Goal: Task Accomplishment & Management: Use online tool/utility

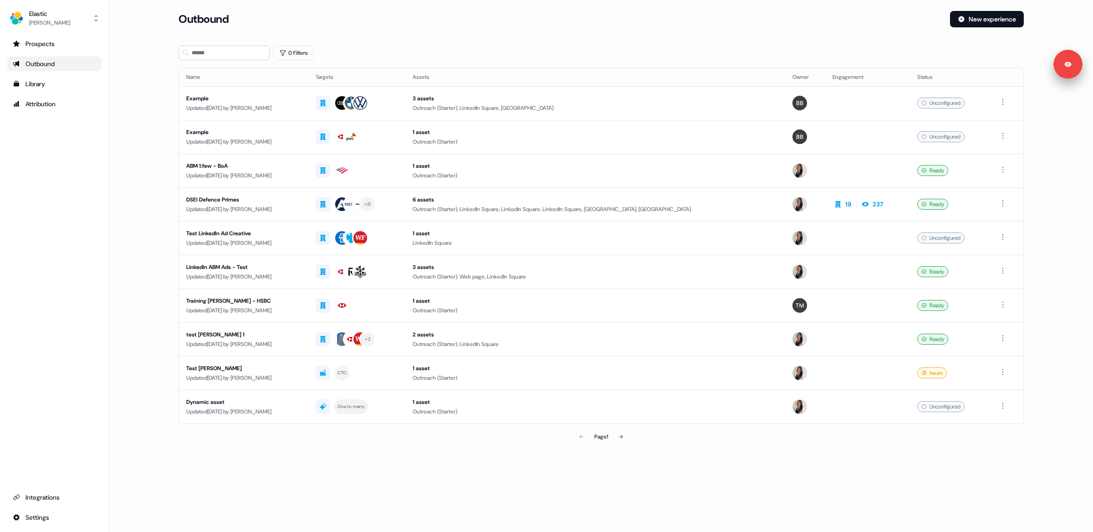
click at [153, 139] on main "Loading... Outbound New experience 0 Filters Name Targets Assets Owner Engageme…" at bounding box center [601, 241] width 984 height 460
click at [273, 99] on div "Example" at bounding box center [243, 98] width 115 height 9
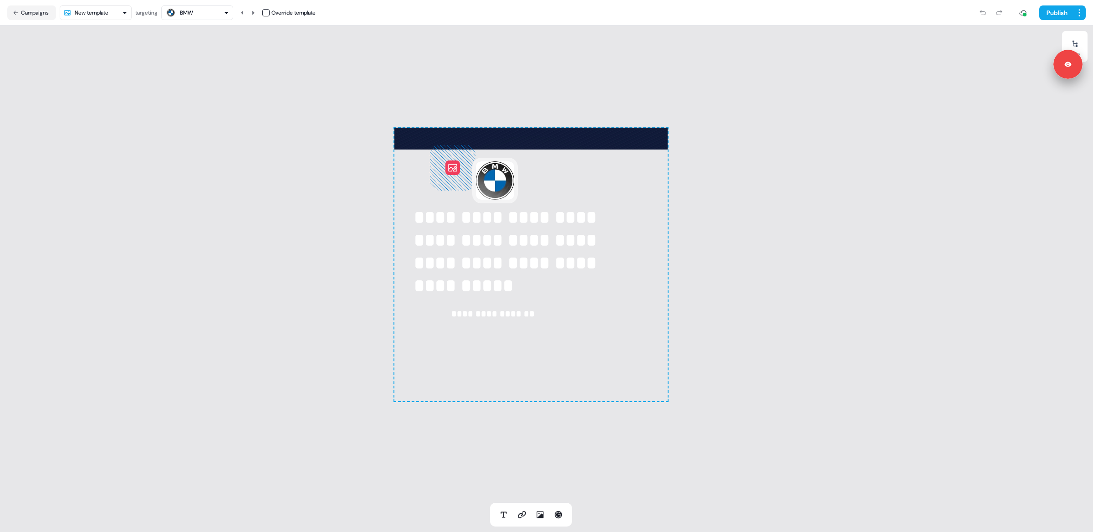
click at [108, 9] on html "**********" at bounding box center [546, 266] width 1093 height 532
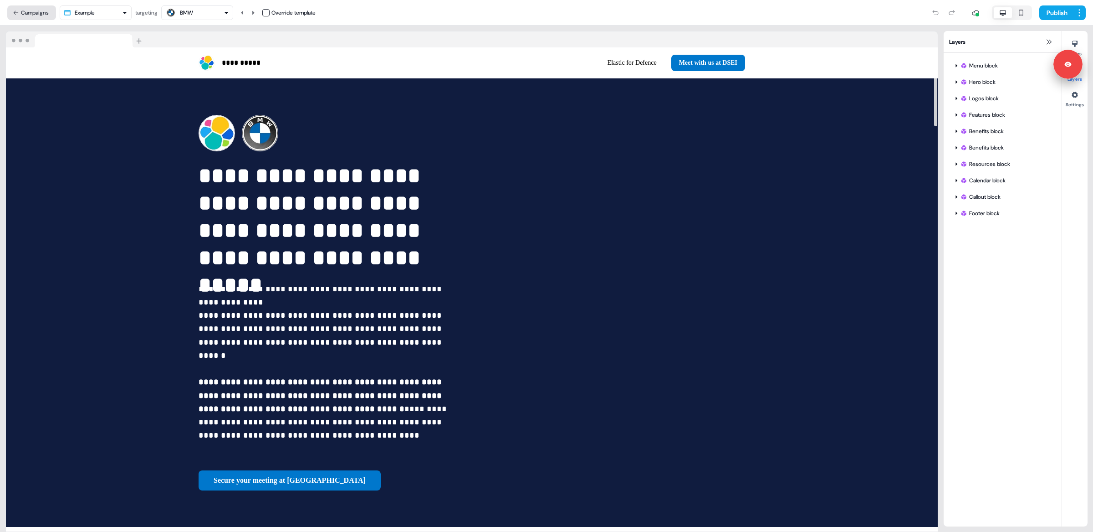
click at [34, 15] on button "Campaigns" at bounding box center [31, 12] width 49 height 15
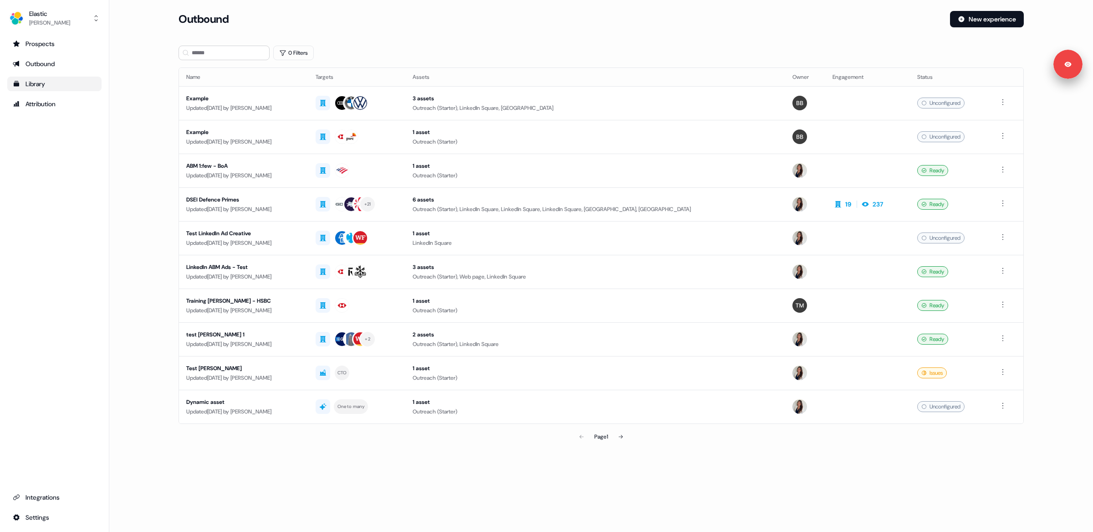
click at [48, 91] on link "Library" at bounding box center [54, 84] width 94 height 15
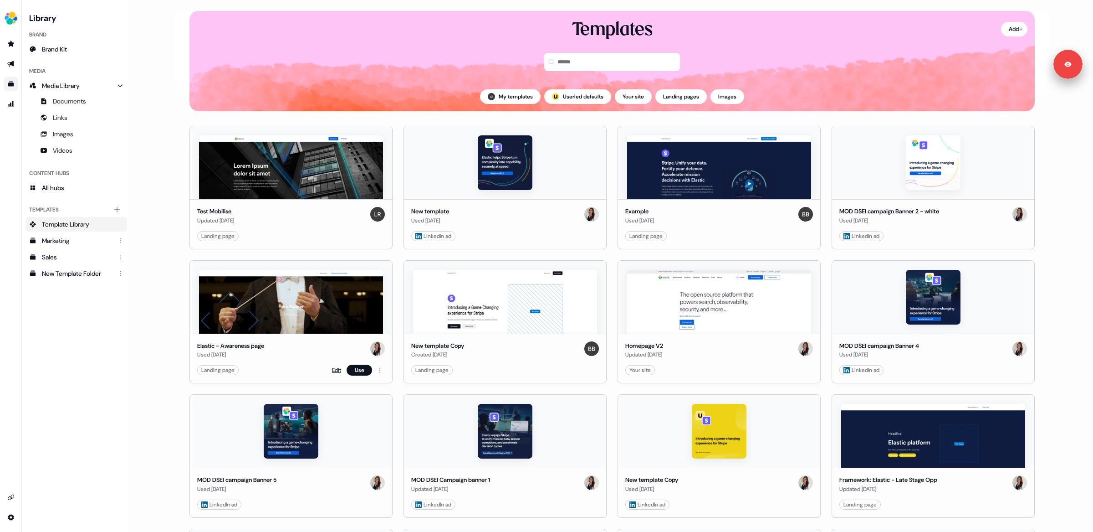
click at [332, 371] on link "Edit" at bounding box center [336, 369] width 9 height 9
click at [363, 371] on button "Use" at bounding box center [360, 369] width 26 height 11
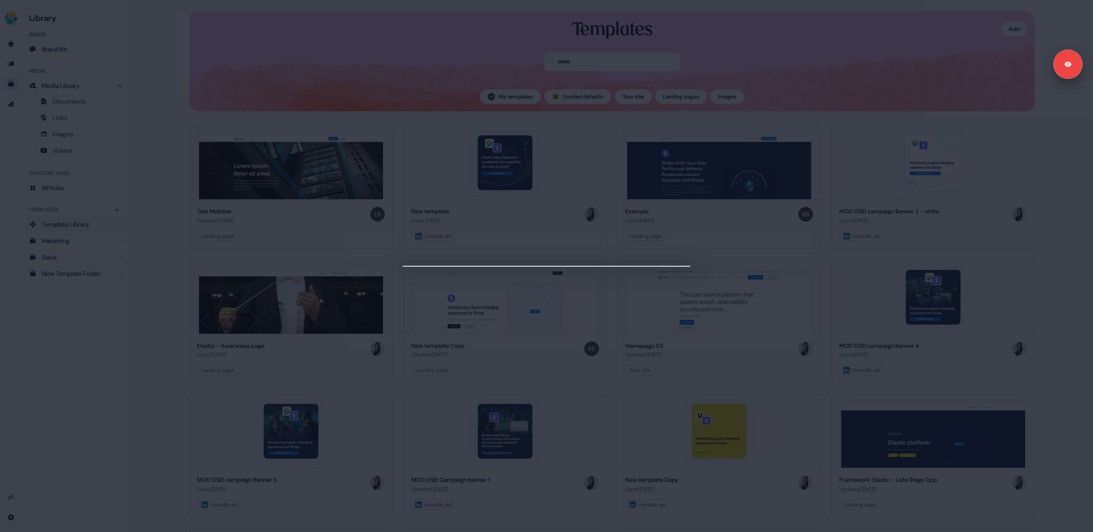
click at [535, 425] on div at bounding box center [546, 266] width 1093 height 532
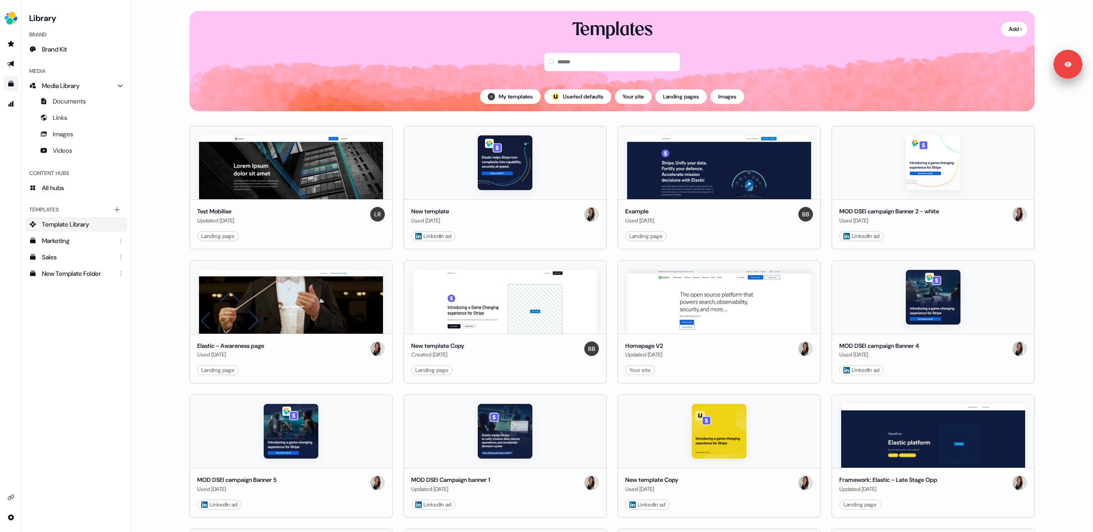
click at [22, 70] on div "Library Brand Brand Kit Media Media Library Documents Links Images Videos Conte…" at bounding box center [76, 266] width 109 height 532
click at [16, 69] on link "Go to outbound experience" at bounding box center [11, 63] width 15 height 15
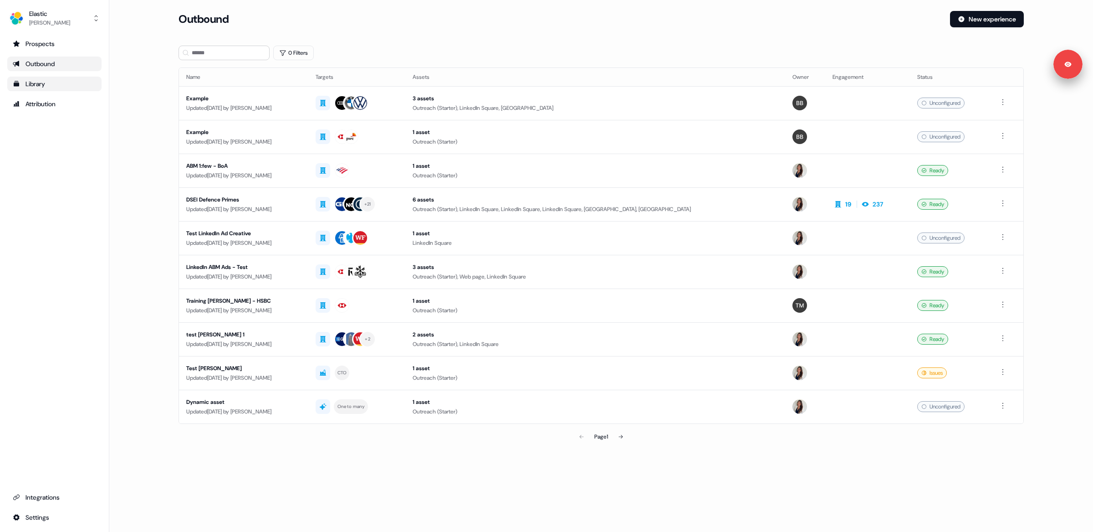
click at [56, 86] on div "Library" at bounding box center [54, 83] width 83 height 9
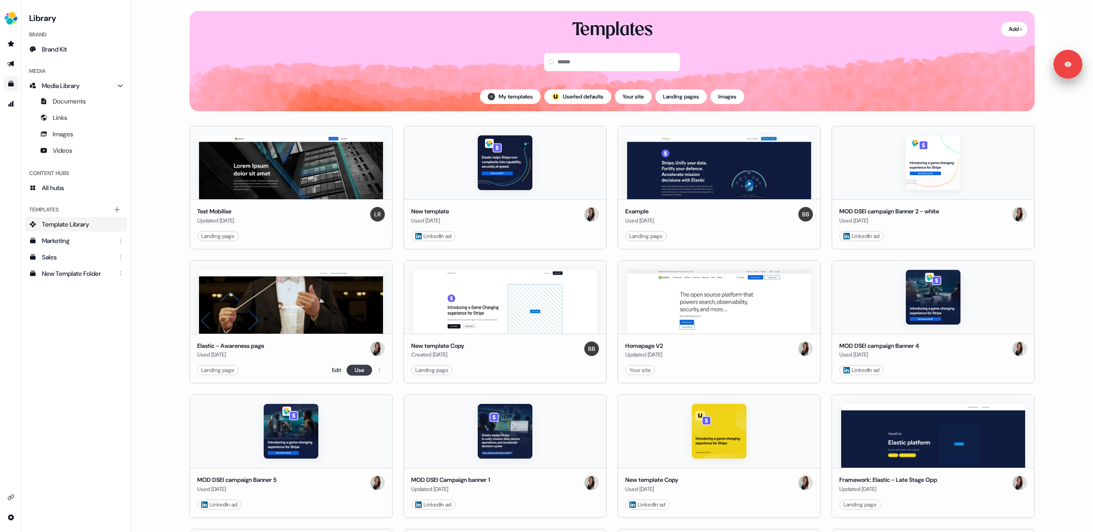
click at [355, 369] on button "Use" at bounding box center [360, 369] width 26 height 11
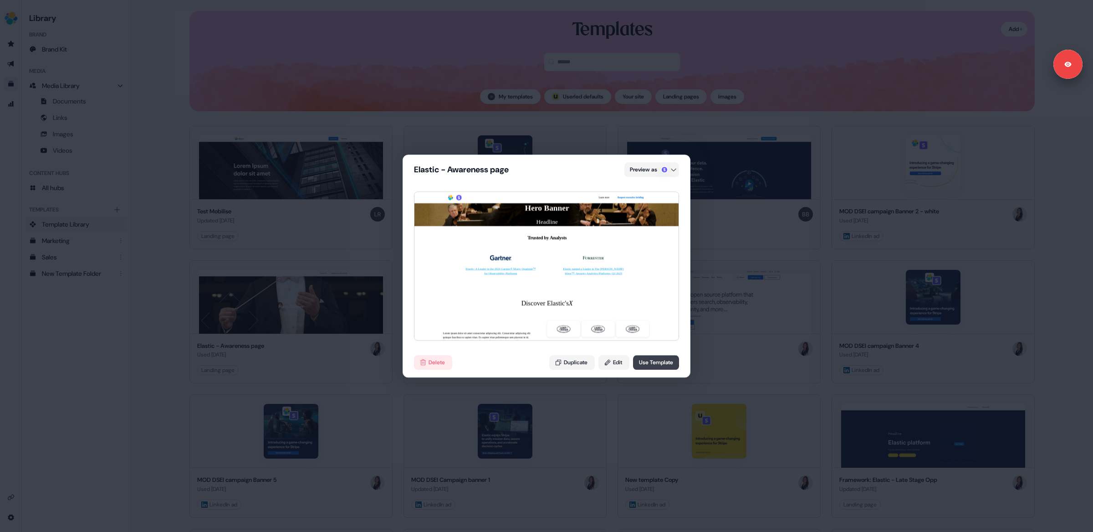
click at [655, 361] on button "Use Template" at bounding box center [656, 362] width 46 height 15
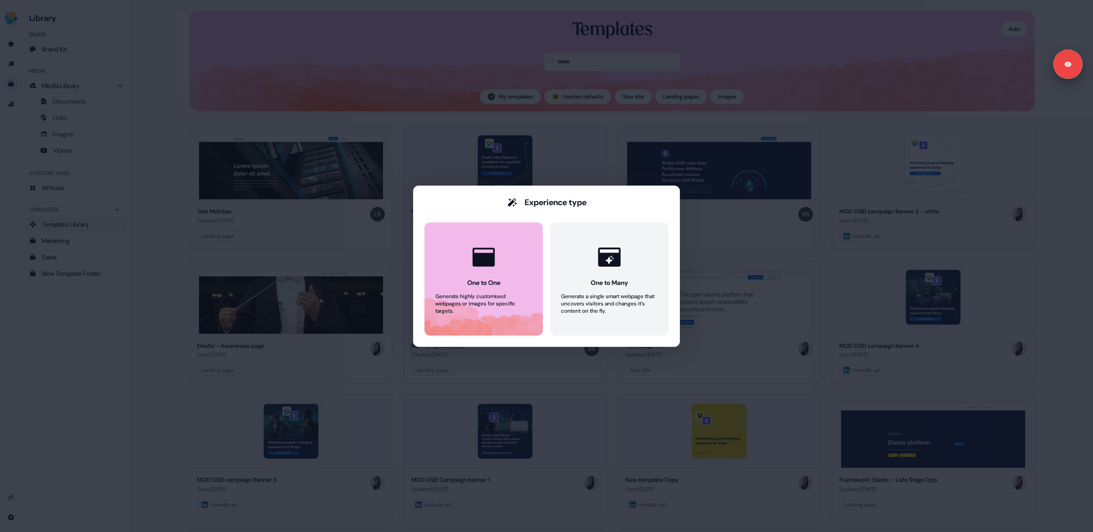
click at [466, 288] on button "One to One Generate highly customised webpages or images for specific targets." at bounding box center [484, 278] width 118 height 113
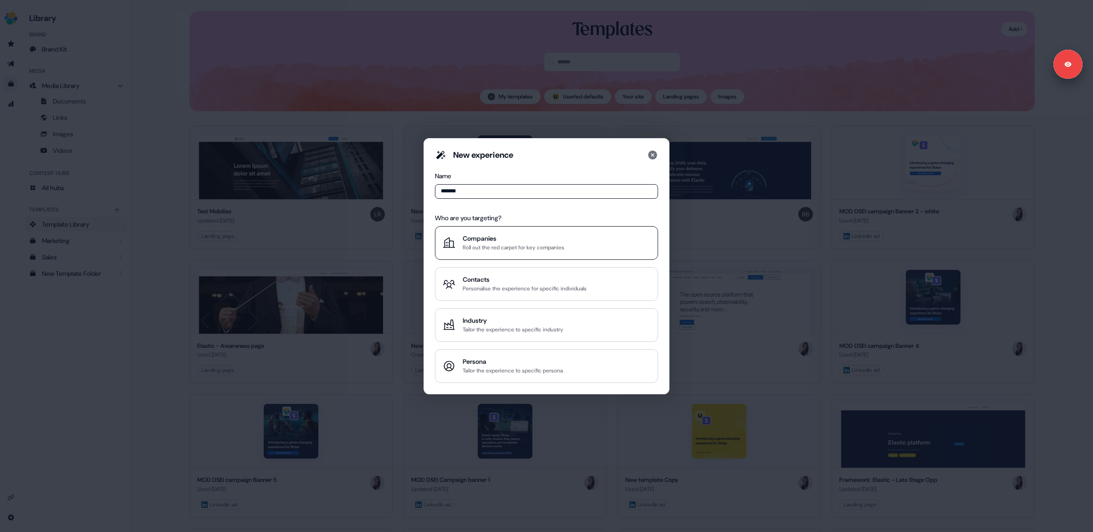
type input "*******"
click at [489, 244] on div "Roll out the red carpet for key companies" at bounding box center [514, 247] width 102 height 9
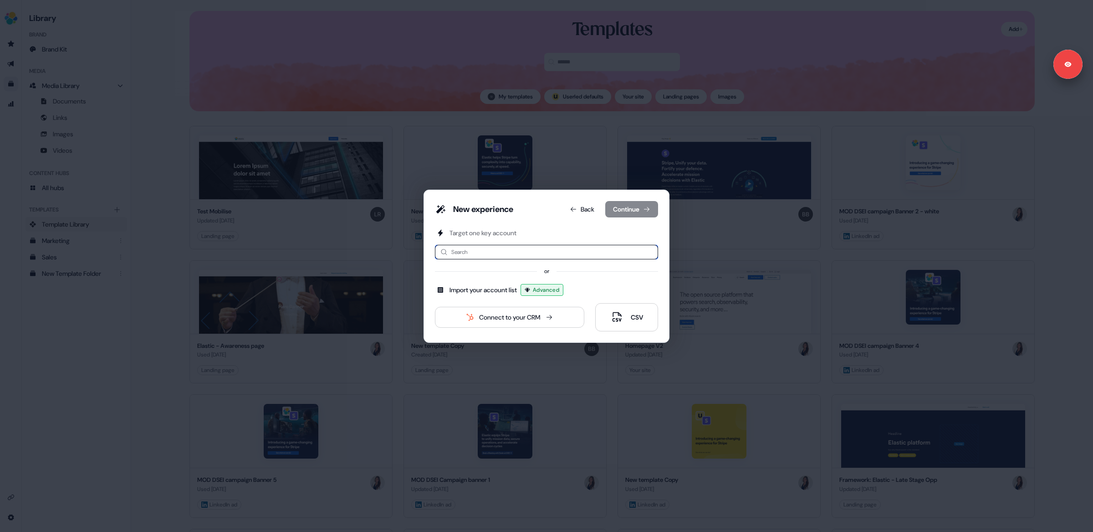
click at [494, 248] on input at bounding box center [546, 252] width 223 height 15
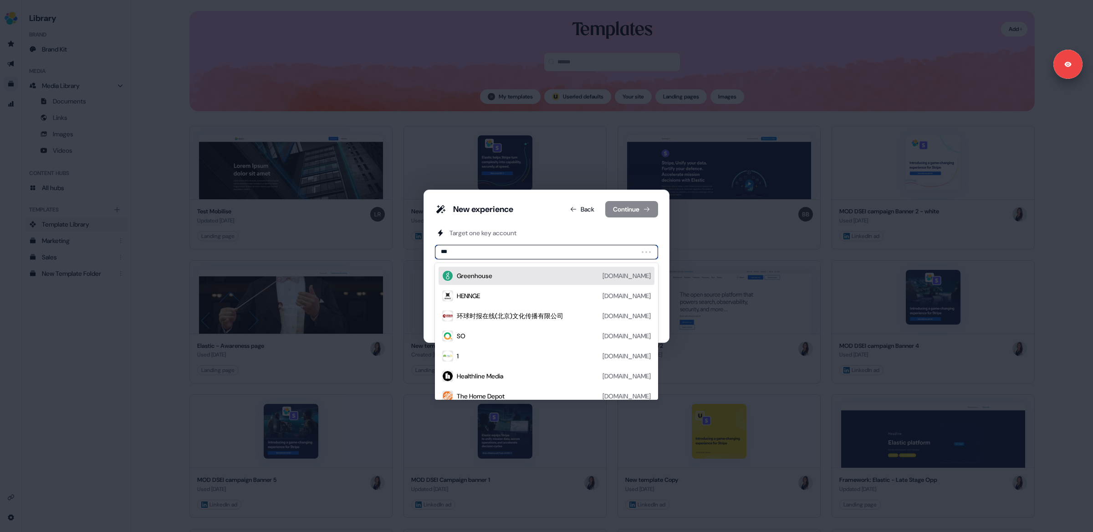
type input "****"
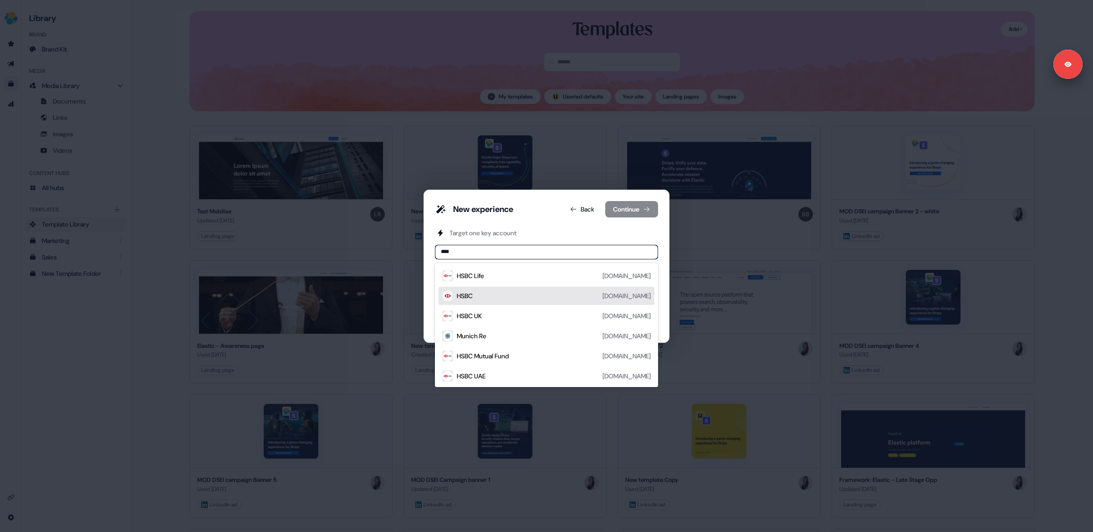
click at [490, 292] on div "HSBC hsbc.com" at bounding box center [554, 295] width 194 height 11
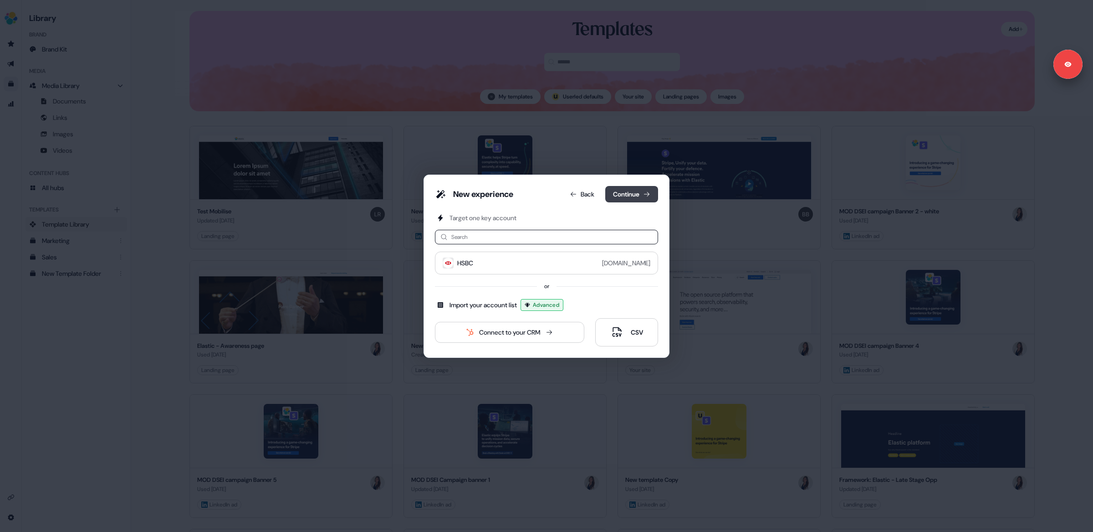
click at [628, 194] on button "Continue" at bounding box center [631, 194] width 53 height 16
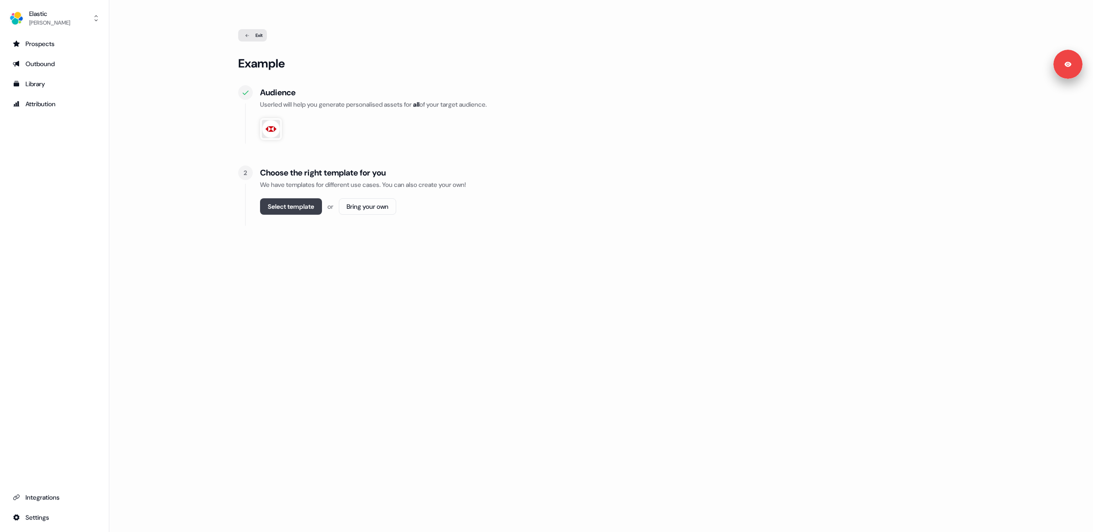
click at [286, 206] on button "Select template" at bounding box center [291, 206] width 62 height 16
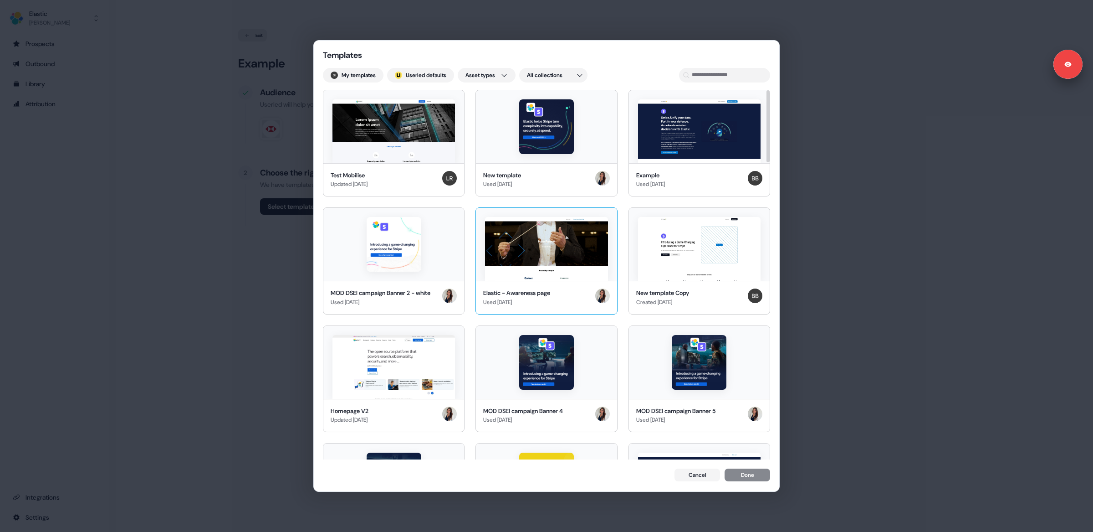
click at [505, 245] on img at bounding box center [546, 249] width 123 height 64
click at [751, 475] on button "Done" at bounding box center [748, 475] width 46 height 13
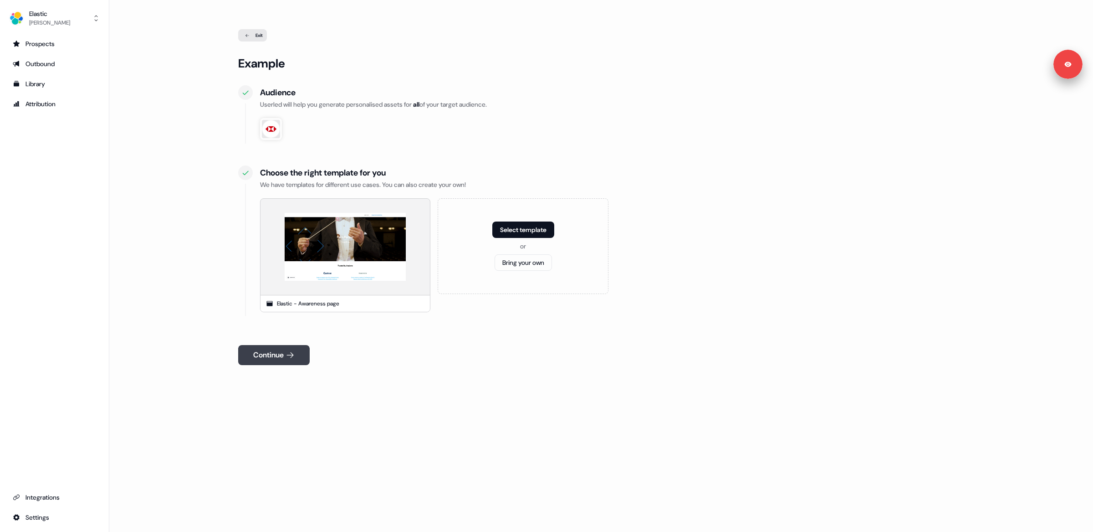
click at [263, 362] on button "Continue" at bounding box center [274, 355] width 72 height 20
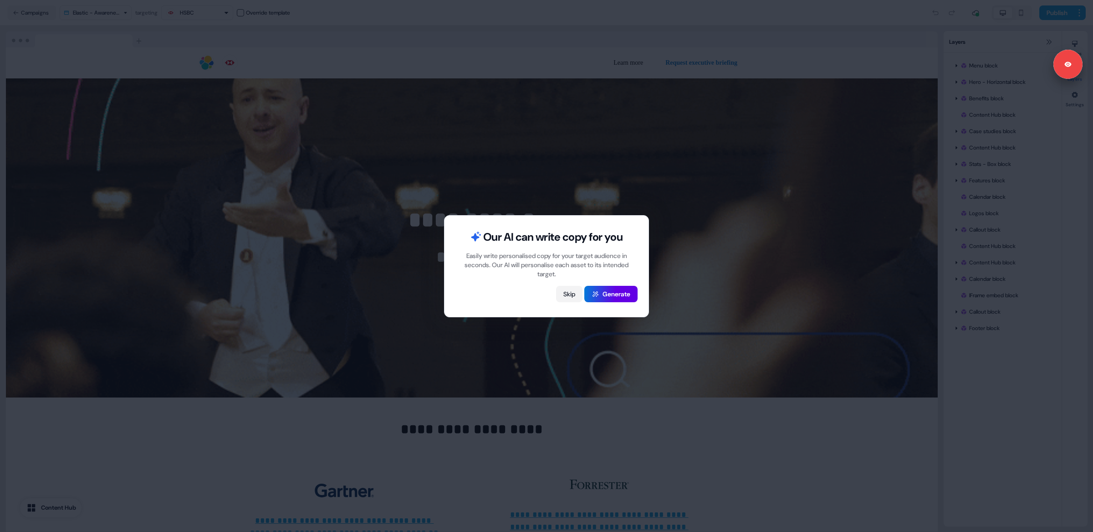
click at [567, 291] on button "Skip" at bounding box center [569, 294] width 26 height 16
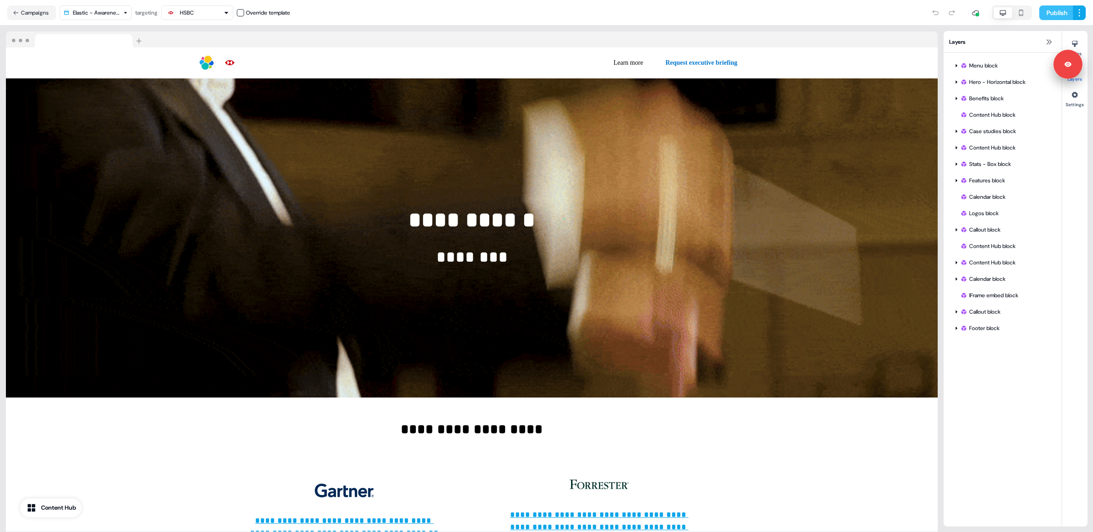
click at [1044, 10] on button "Publish" at bounding box center [1056, 12] width 34 height 15
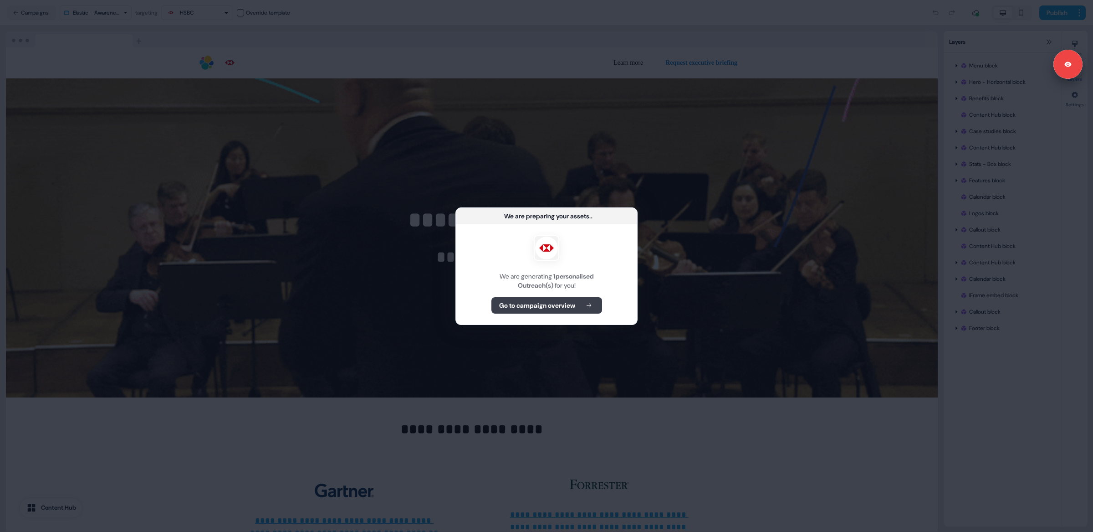
click at [553, 305] on b "Go to campaign overview" at bounding box center [537, 305] width 76 height 9
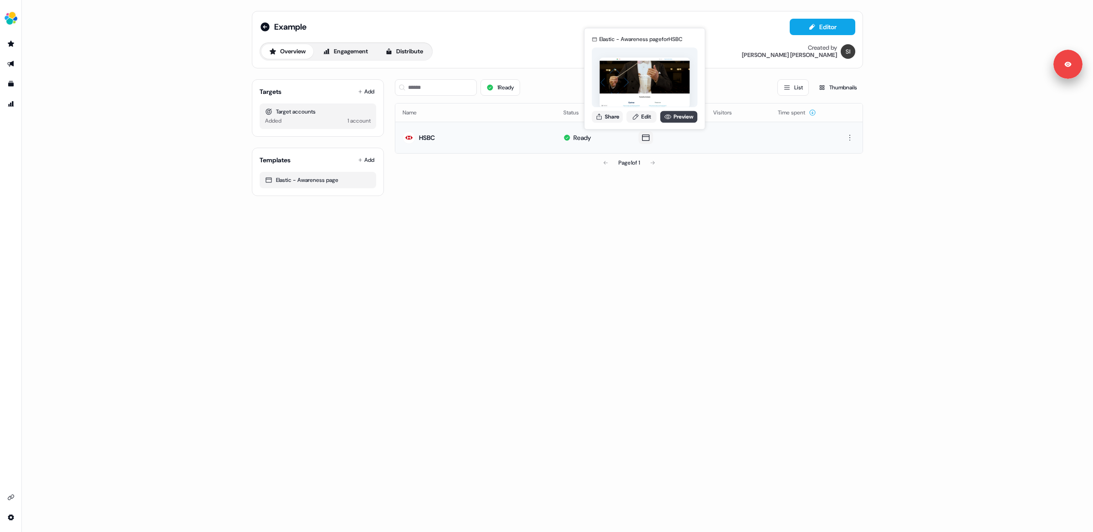
click at [680, 114] on link "Preview" at bounding box center [678, 117] width 37 height 12
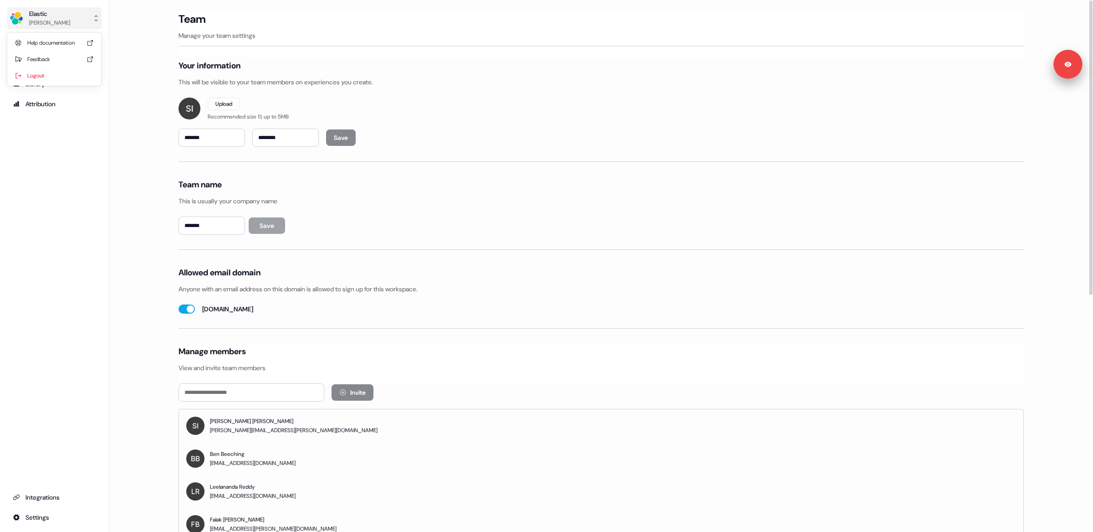
click at [70, 13] on div "Elastic" at bounding box center [49, 13] width 41 height 9
click at [52, 81] on div "Logout" at bounding box center [54, 75] width 87 height 16
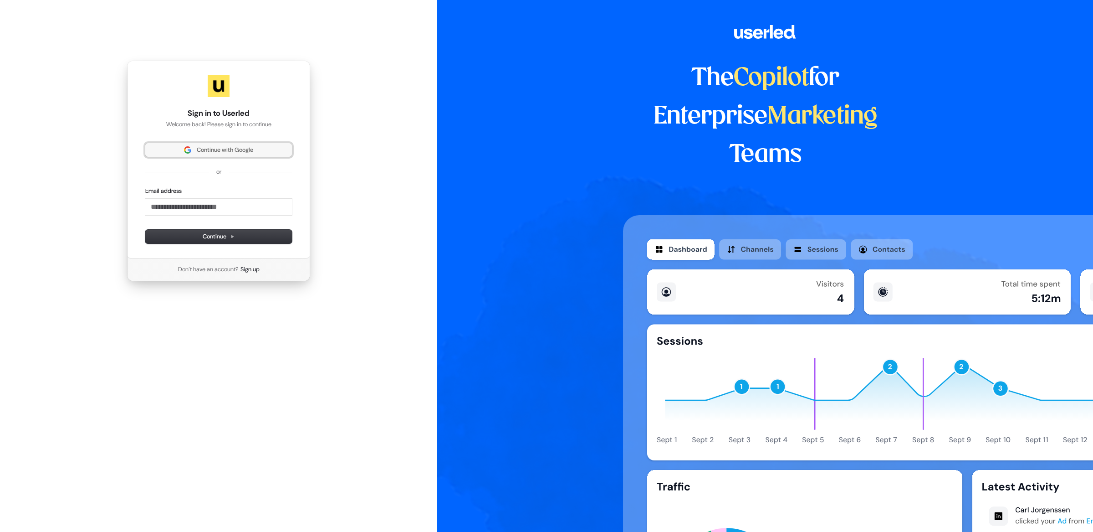
click at [204, 152] on span "Continue with Google" at bounding box center [225, 150] width 56 height 8
